Goal: Task Accomplishment & Management: Manage account settings

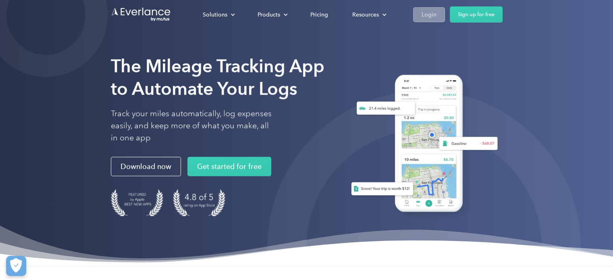
click at [432, 14] on div "Login" at bounding box center [428, 15] width 15 height 10
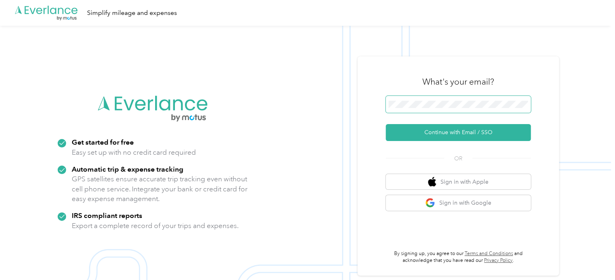
click at [416, 108] on span at bounding box center [458, 104] width 145 height 17
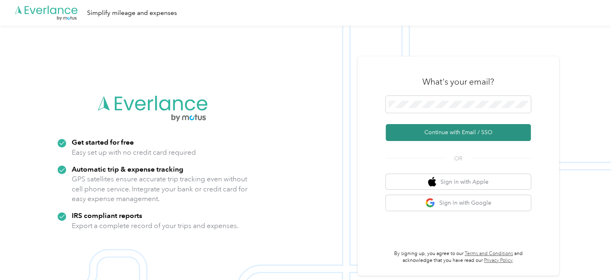
click at [455, 130] on button "Continue with Email / SSO" at bounding box center [458, 132] width 145 height 17
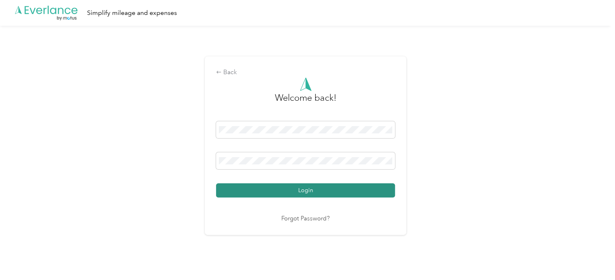
click at [314, 191] on button "Login" at bounding box center [305, 190] width 179 height 14
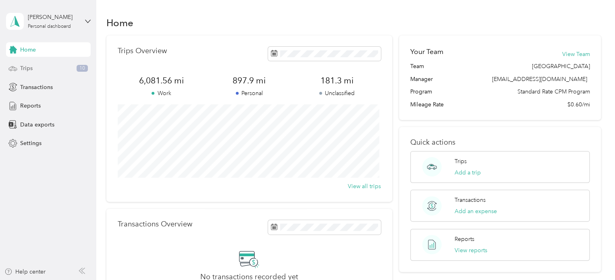
click at [85, 74] on div "Trips 10" at bounding box center [48, 68] width 85 height 15
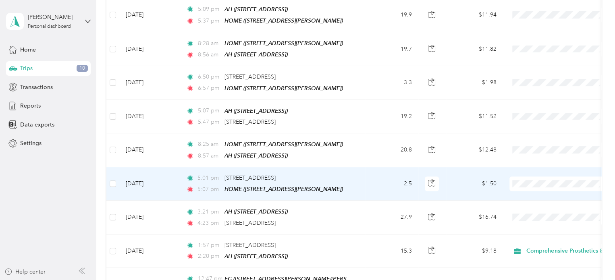
scroll to position [242, 0]
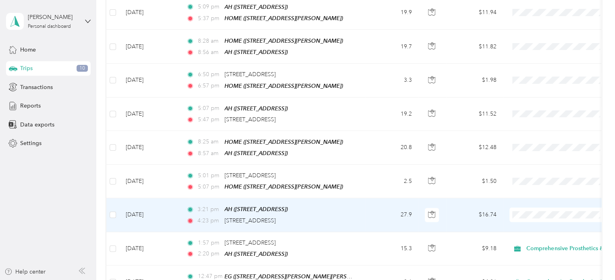
click at [522, 207] on span at bounding box center [559, 214] width 100 height 15
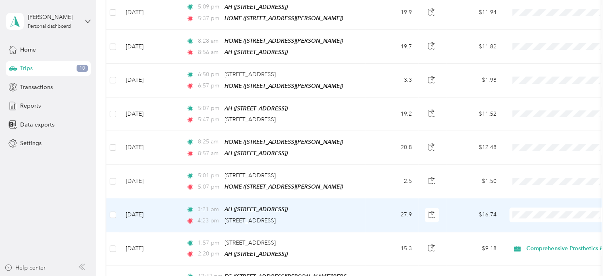
click at [539, 223] on span "Comprehensive Prosthetics & [MEDICAL_DATA]" at bounding box center [592, 222] width 126 height 8
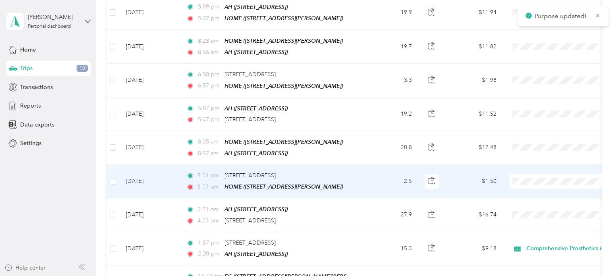
click at [540, 189] on span "Comprehensive Prosthetics & [MEDICAL_DATA]" at bounding box center [592, 189] width 126 height 8
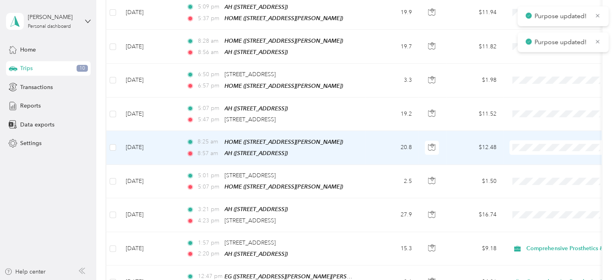
click at [535, 140] on span at bounding box center [559, 147] width 100 height 15
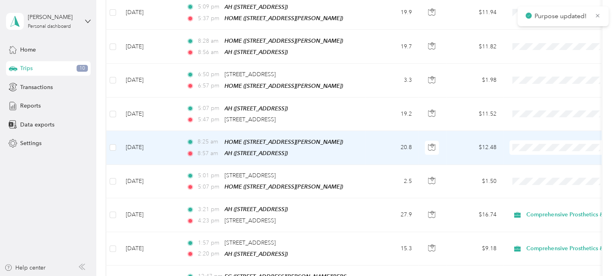
click at [550, 156] on span "Comprehensive Prosthetics & [MEDICAL_DATA]" at bounding box center [592, 156] width 126 height 8
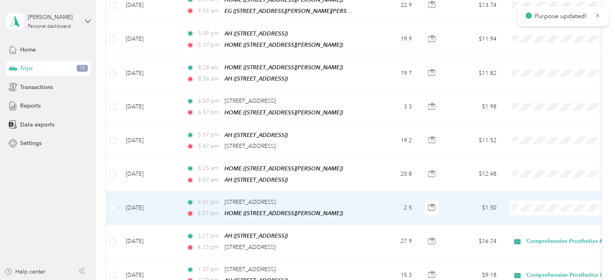
scroll to position [201, 0]
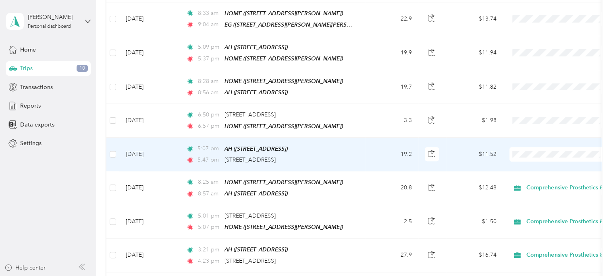
click at [537, 160] on span "Comprehensive Prosthetics & [MEDICAL_DATA]" at bounding box center [592, 164] width 126 height 8
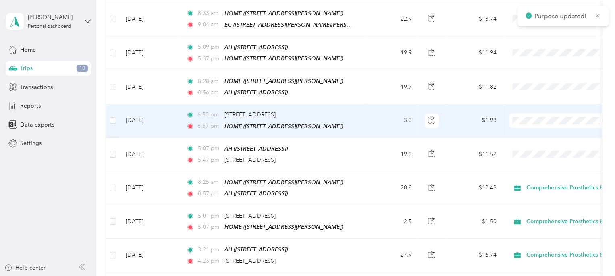
click at [535, 129] on span "Comprehensive Prosthetics & [MEDICAL_DATA]" at bounding box center [592, 131] width 126 height 8
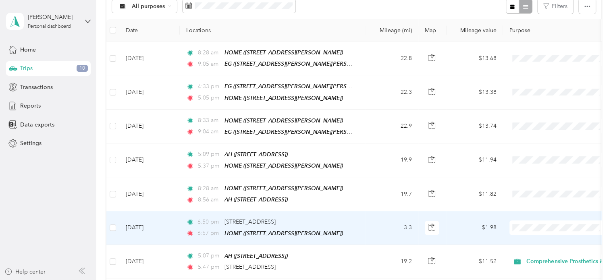
scroll to position [81, 0]
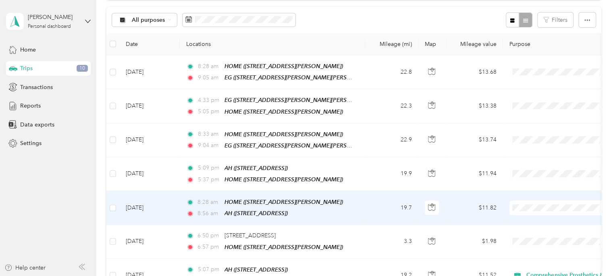
click at [537, 217] on span "Comprehensive Prosthetics & [MEDICAL_DATA]" at bounding box center [592, 216] width 126 height 8
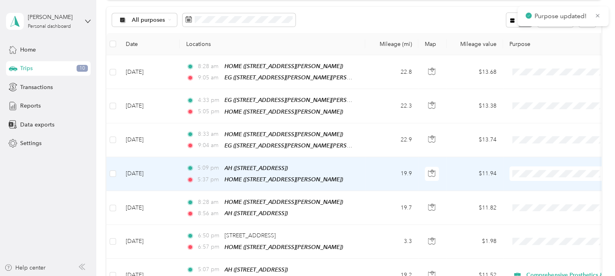
click at [541, 185] on span "Comprehensive Prosthetics & [MEDICAL_DATA]" at bounding box center [592, 185] width 126 height 8
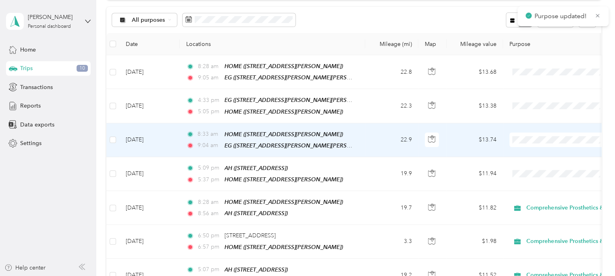
click at [533, 151] on span "Comprehensive Prosthetics & [MEDICAL_DATA]" at bounding box center [592, 152] width 126 height 8
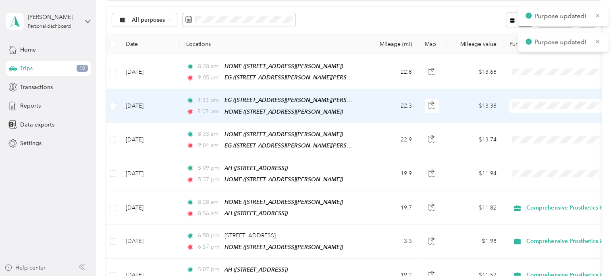
click at [535, 116] on span "Comprehensive Prosthetics & [MEDICAL_DATA]" at bounding box center [592, 119] width 126 height 8
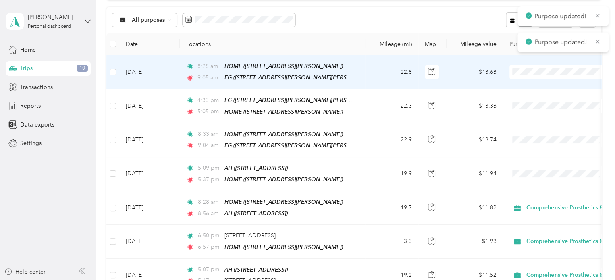
click at [525, 67] on span at bounding box center [559, 72] width 100 height 15
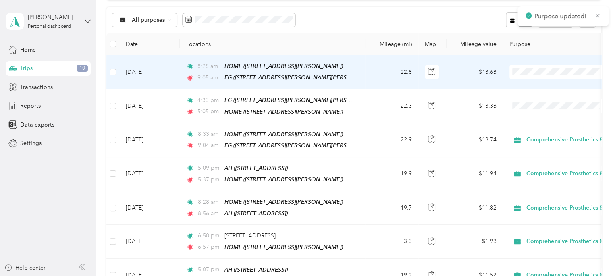
click at [539, 87] on span "Comprehensive Prosthetics & [MEDICAL_DATA]" at bounding box center [592, 86] width 126 height 8
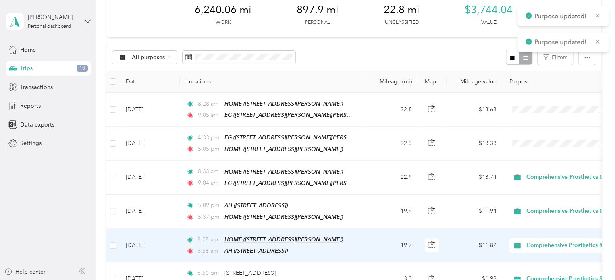
scroll to position [0, 0]
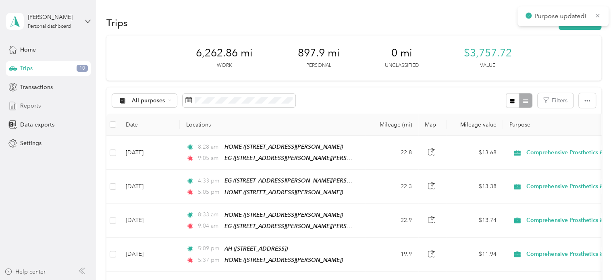
click at [35, 108] on span "Reports" at bounding box center [30, 106] width 21 height 8
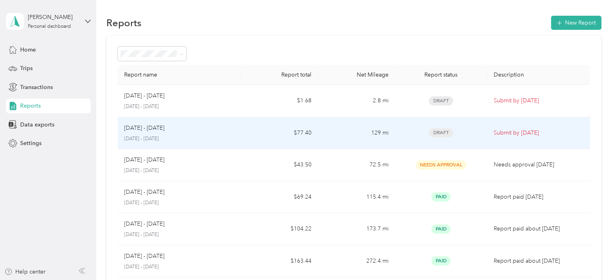
click at [220, 125] on div "[DATE] - [DATE]" at bounding box center [179, 128] width 110 height 9
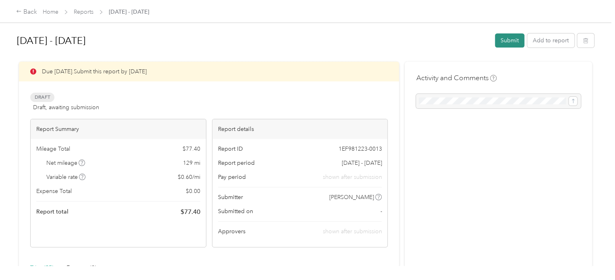
click at [506, 46] on button "Submit" at bounding box center [509, 40] width 29 height 14
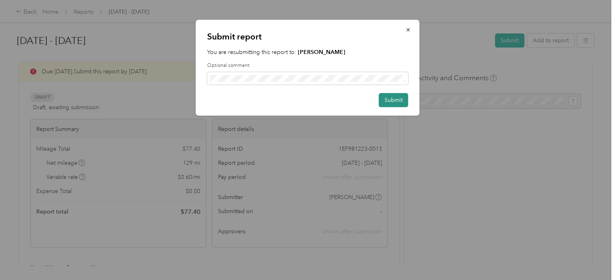
click at [406, 100] on button "Submit" at bounding box center [393, 100] width 29 height 14
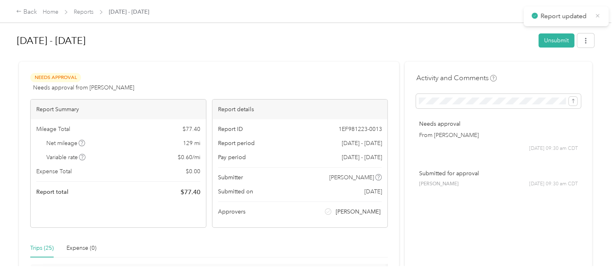
click at [597, 16] on icon at bounding box center [597, 16] width 4 height 4
click at [575, 50] on div "[DATE] - [DATE] Unsubmit" at bounding box center [305, 42] width 577 height 24
click at [581, 46] on button "button" at bounding box center [585, 40] width 17 height 14
click at [552, 71] on span "Download" at bounding box center [560, 70] width 27 height 8
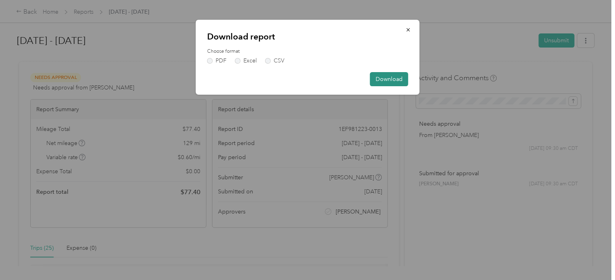
click at [392, 77] on button "Download" at bounding box center [389, 79] width 38 height 14
